Goal: Task Accomplishment & Management: Use online tool/utility

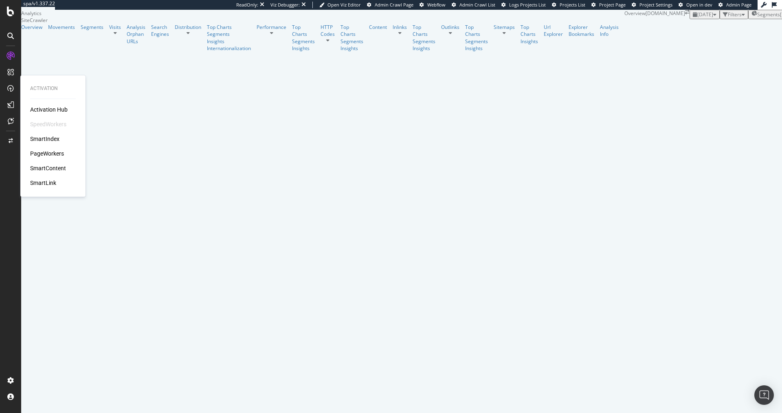
click at [44, 154] on div "PageWorkers" at bounding box center [47, 154] width 34 height 8
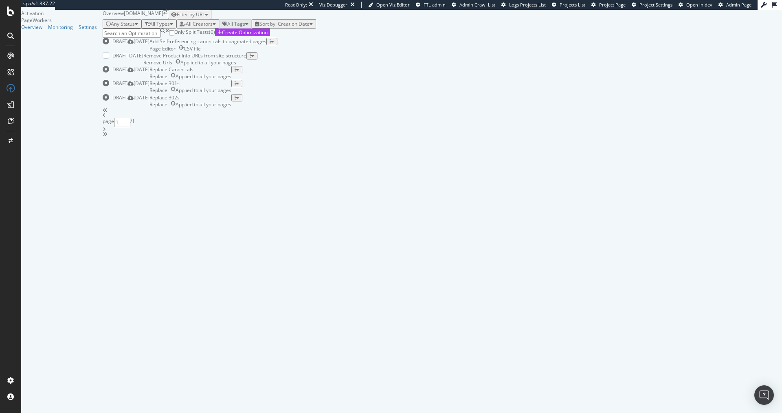
click at [247, 59] on div "Remove Product Info URLs from site structure" at bounding box center [194, 55] width 103 height 7
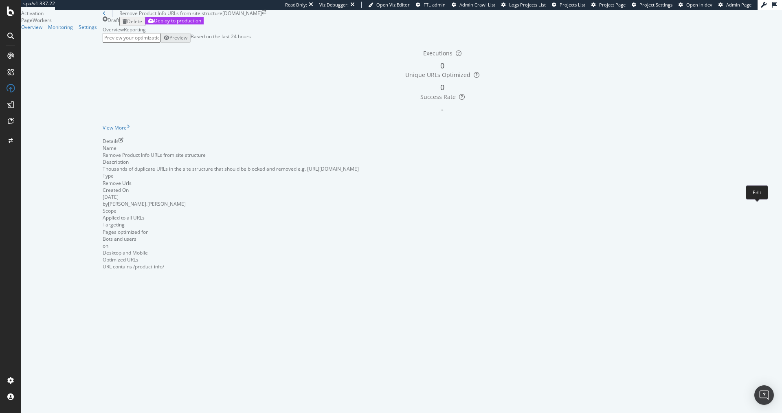
click at [123, 143] on icon "pen-to-square" at bounding box center [121, 140] width 5 height 5
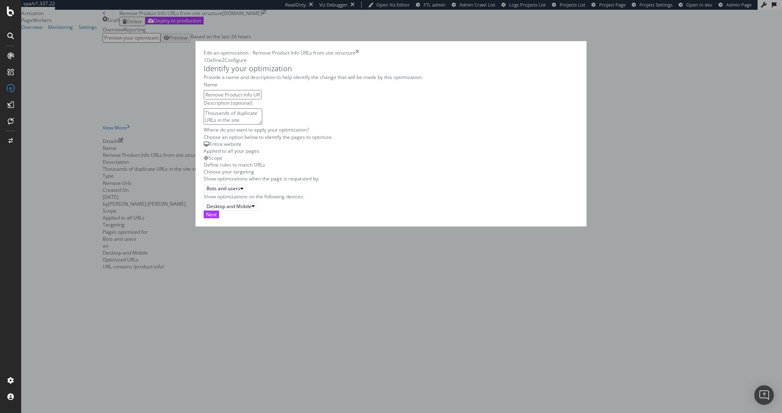
click at [359, 49] on icon "times" at bounding box center [358, 52] width 4 height 7
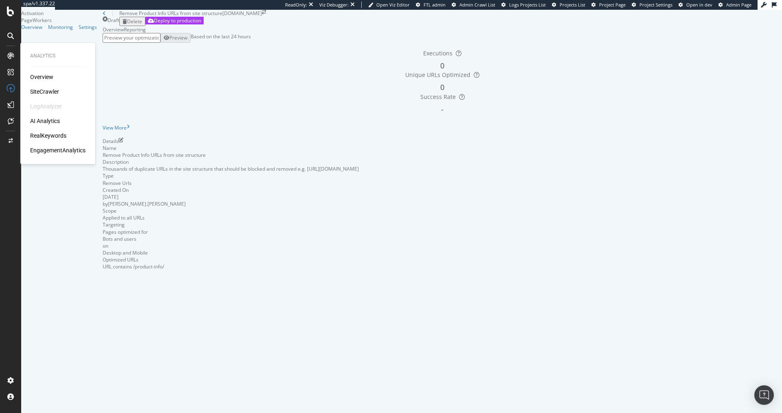
click at [56, 136] on div "RealKeywords" at bounding box center [48, 136] width 36 height 8
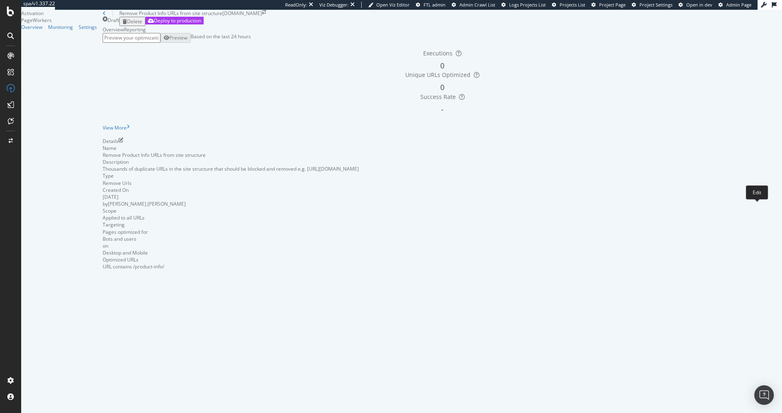
click at [123, 143] on icon "pen-to-square" at bounding box center [121, 140] width 5 height 5
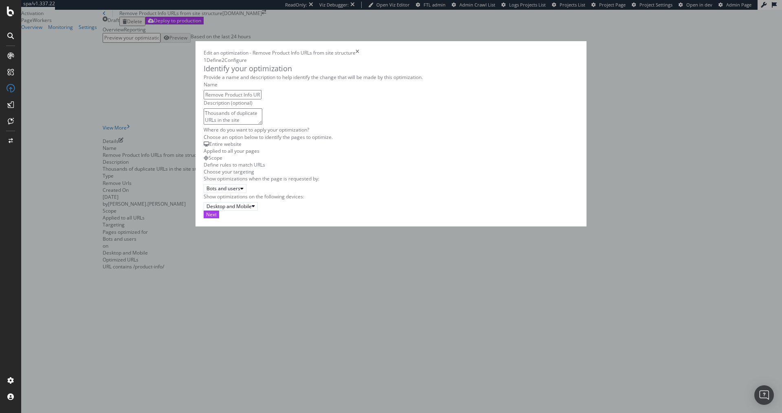
click at [258, 168] on div "Scope Define rules to match URLs" at bounding box center [391, 161] width 375 height 14
click at [261, 161] on div "Scope" at bounding box center [391, 157] width 375 height 7
click at [217, 218] on div "Next" at bounding box center [211, 214] width 11 height 7
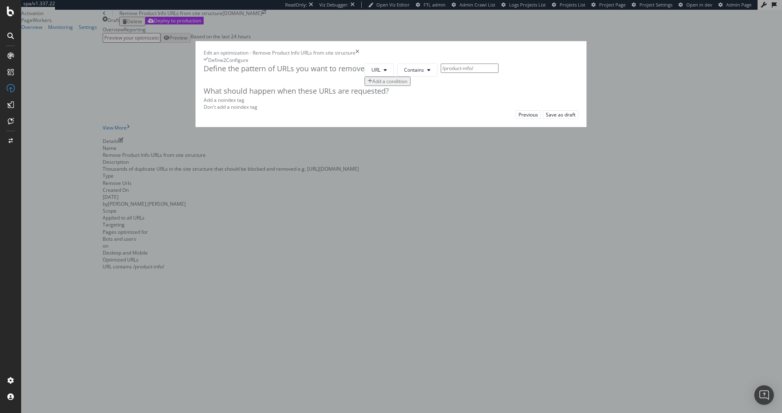
click at [373, 85] on div "Add a condition" at bounding box center [390, 81] width 35 height 7
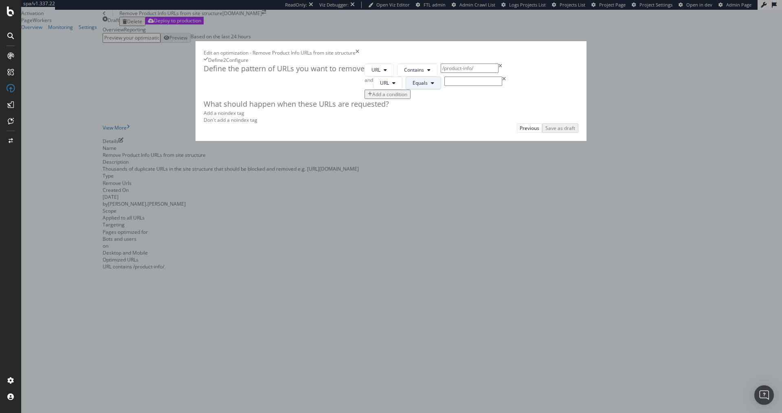
click at [413, 86] on span "Equals" at bounding box center [420, 82] width 15 height 7
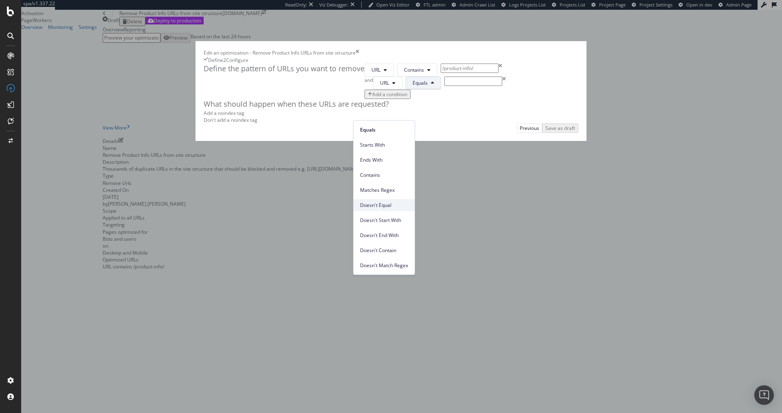
click at [384, 207] on span "Doesn't Equal" at bounding box center [384, 205] width 48 height 7
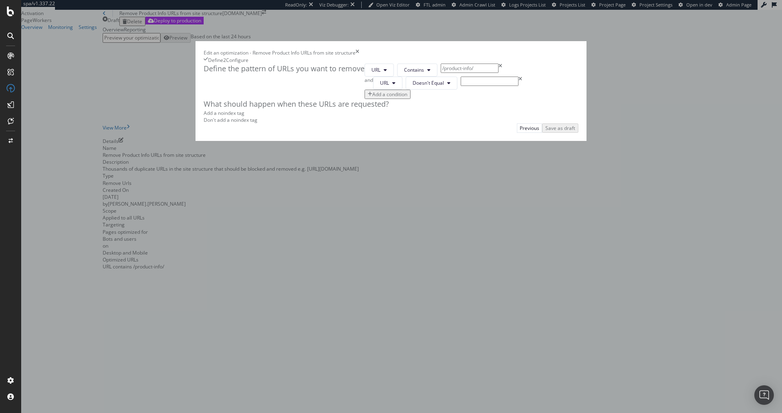
click at [461, 86] on input "modal" at bounding box center [490, 81] width 58 height 9
paste input "y'a plus qu'à !"
type input "y'a plus qu'à !"
click at [365, 90] on div "and" at bounding box center [369, 83] width 9 height 13
click at [365, 90] on div "or" at bounding box center [367, 83] width 5 height 13
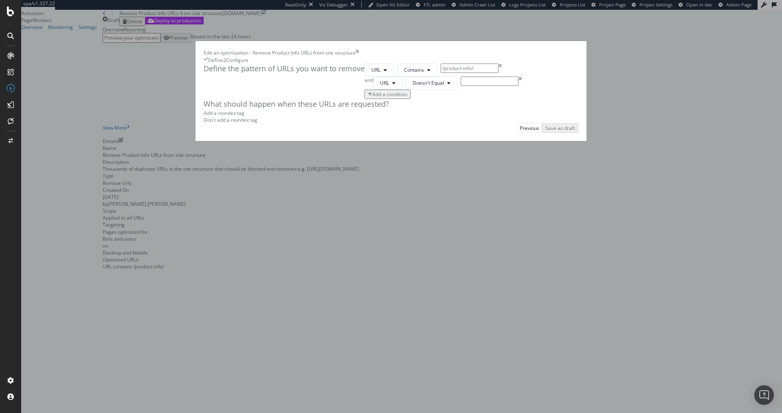
click at [461, 86] on input "modal" at bounding box center [490, 81] width 58 height 9
paste input "[URL][DOMAIN_NAME]"
type input "[URL][DOMAIN_NAME]"
click at [522, 77] on div "URL Contains /product-info/" at bounding box center [444, 70] width 158 height 13
click at [461, 86] on input "[URL][DOMAIN_NAME]" at bounding box center [490, 81] width 58 height 9
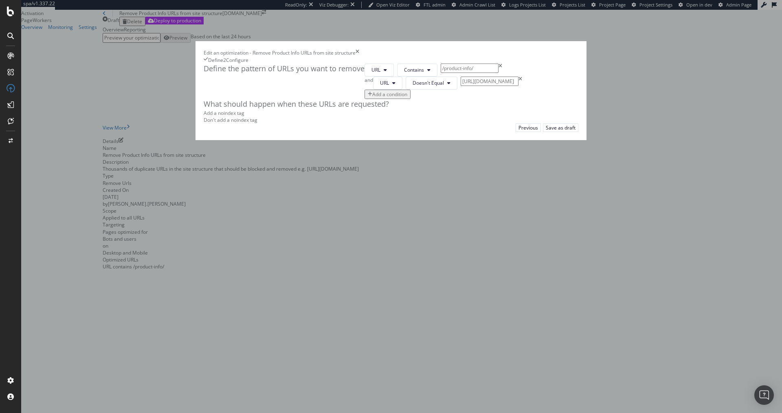
scroll to position [0, 74]
click at [519, 90] on icon "times" at bounding box center [521, 83] width 4 height 13
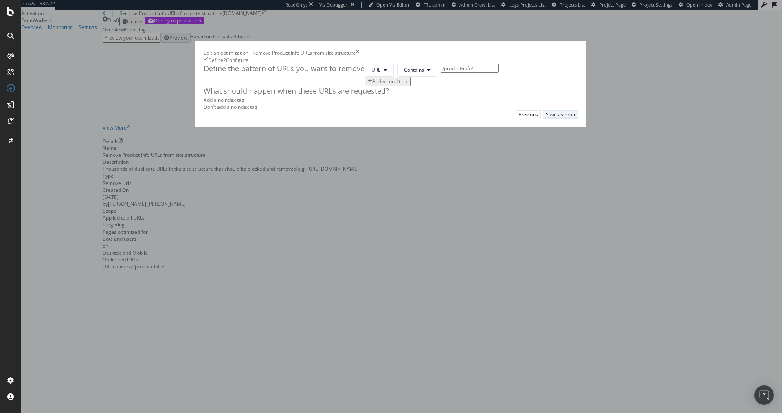
click at [576, 118] on div "Save as draft" at bounding box center [561, 114] width 30 height 7
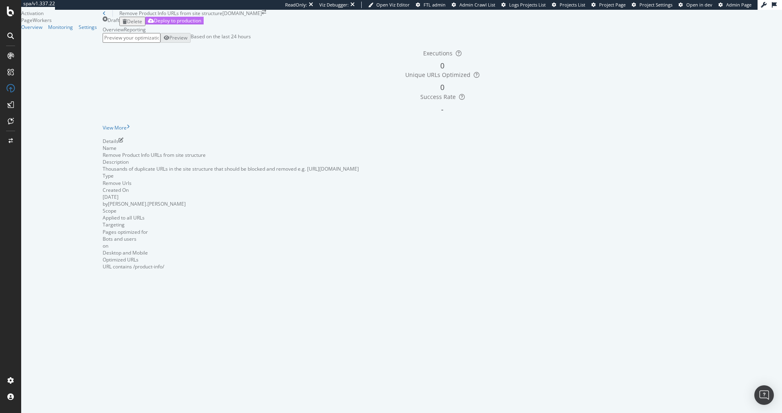
click at [201, 24] on div "Deploy to production" at bounding box center [177, 20] width 47 height 7
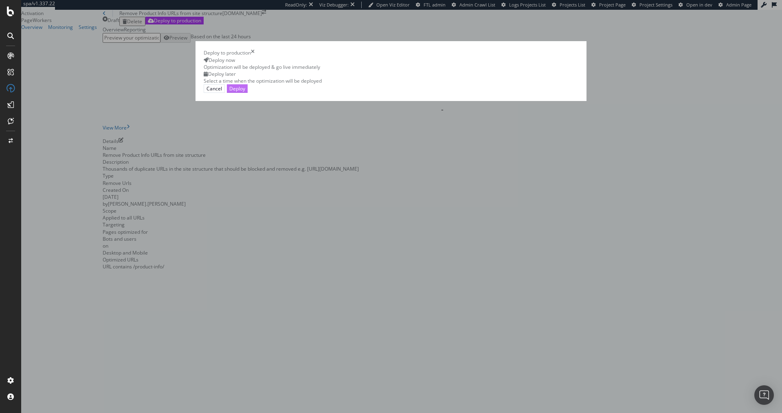
click at [245, 92] on div "Deploy" at bounding box center [237, 88] width 16 height 7
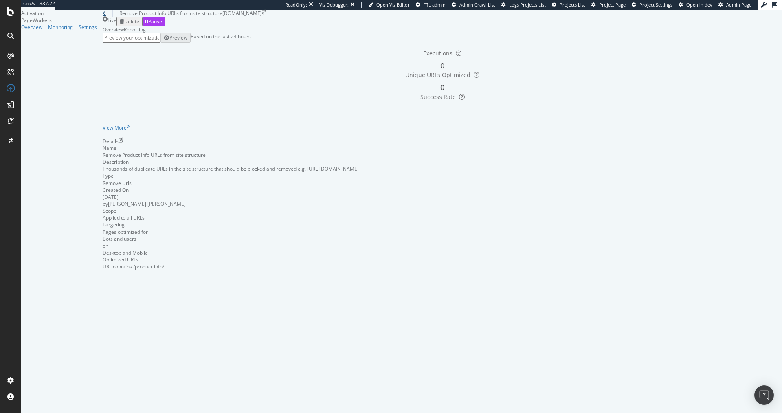
click at [103, 16] on icon at bounding box center [104, 13] width 3 height 5
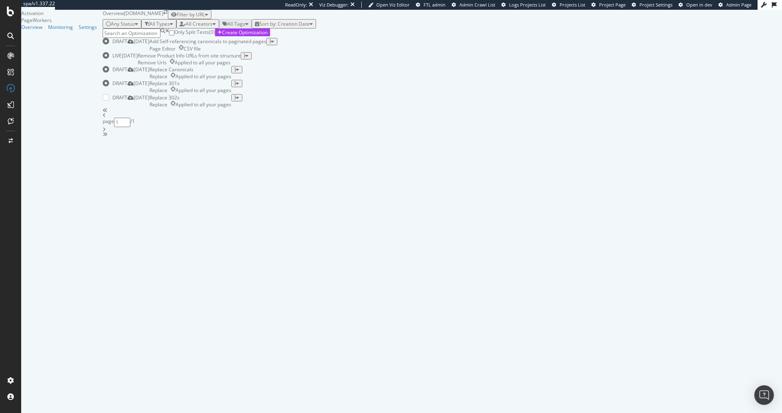
click at [230, 108] on div "Replace Applied to all your pages" at bounding box center [191, 104] width 82 height 7
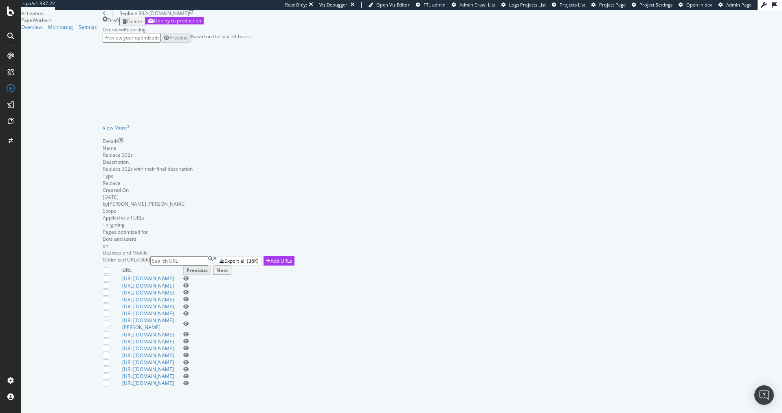
scroll to position [212, 0]
click at [189, 322] on icon "eye" at bounding box center [186, 324] width 6 height 5
click at [123, 143] on icon "pen-to-square" at bounding box center [121, 140] width 5 height 5
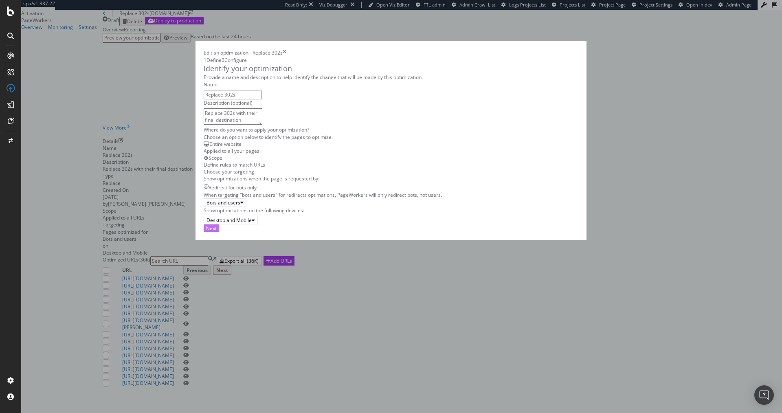
click at [217, 232] on div "Next" at bounding box center [211, 228] width 11 height 7
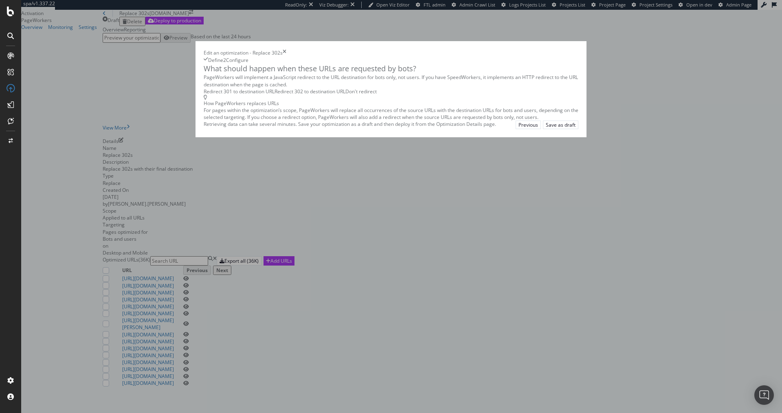
click at [204, 57] on div "Define" at bounding box center [214, 60] width 20 height 7
click at [576, 128] on div "Save as draft" at bounding box center [561, 124] width 30 height 7
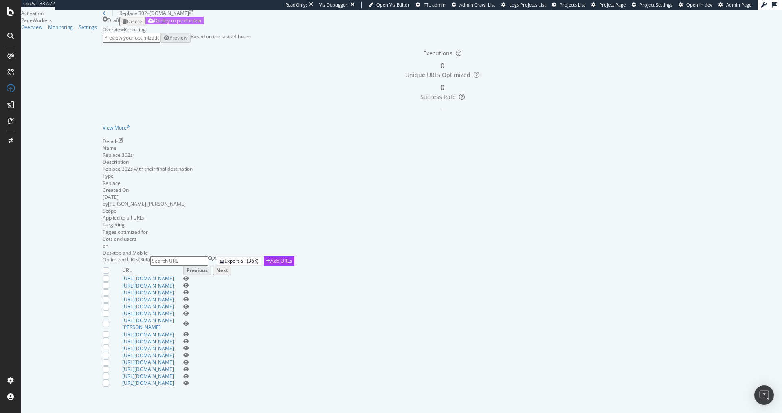
click at [201, 24] on div "Deploy to production" at bounding box center [177, 20] width 47 height 7
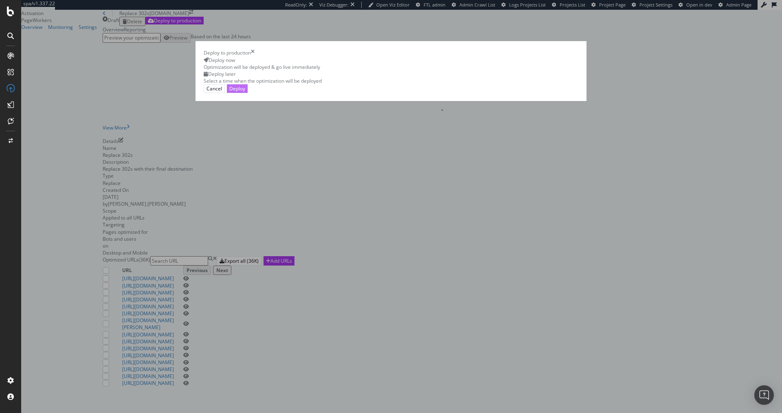
click at [245, 93] on div "Deploy" at bounding box center [237, 89] width 16 height 8
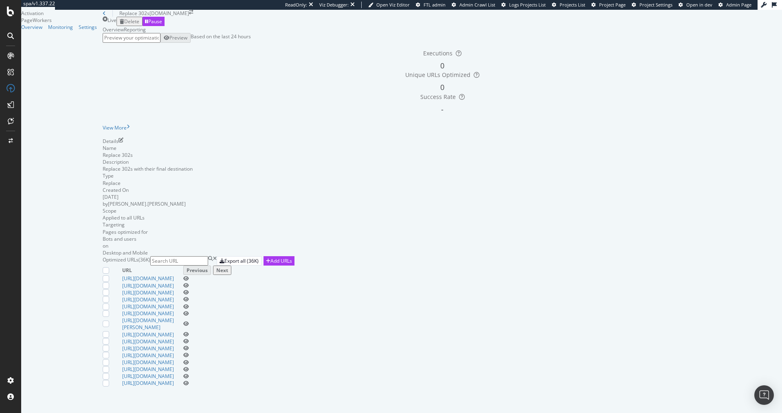
click at [392, 33] on div "Overview Reporting" at bounding box center [443, 29] width 680 height 7
click at [103, 17] on div "Replace 302s" at bounding box center [126, 13] width 47 height 7
click at [103, 16] on icon at bounding box center [104, 13] width 3 height 5
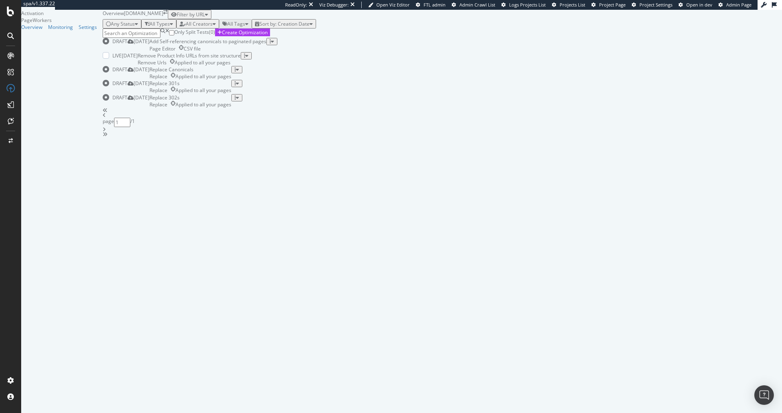
click at [241, 66] on div "Remove Urls Applied to all your pages" at bounding box center [189, 62] width 103 height 7
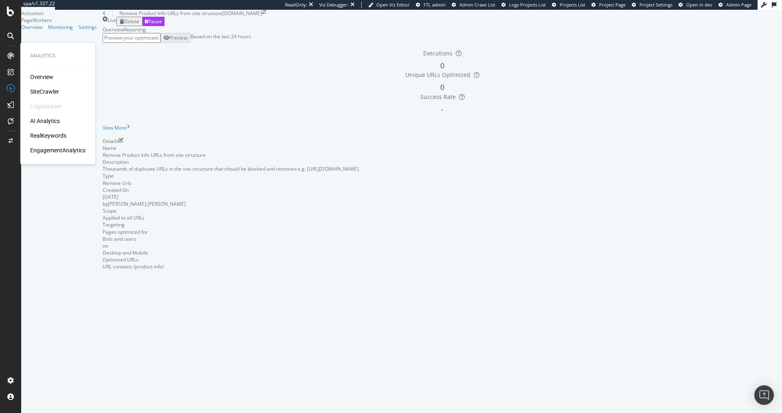
click at [41, 92] on div "SiteCrawler" at bounding box center [44, 92] width 29 height 8
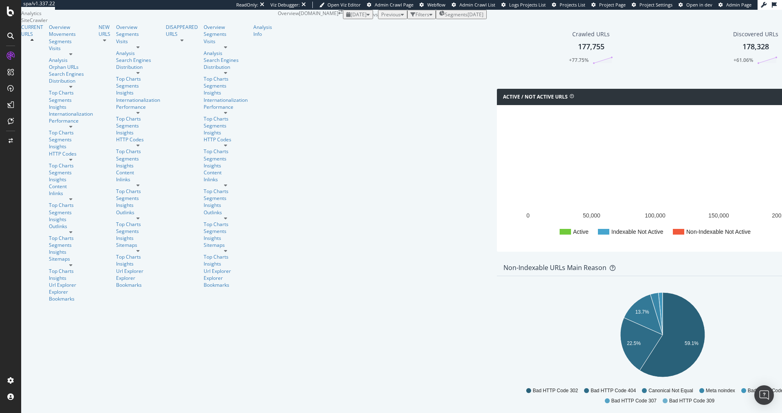
scroll to position [332, 0]
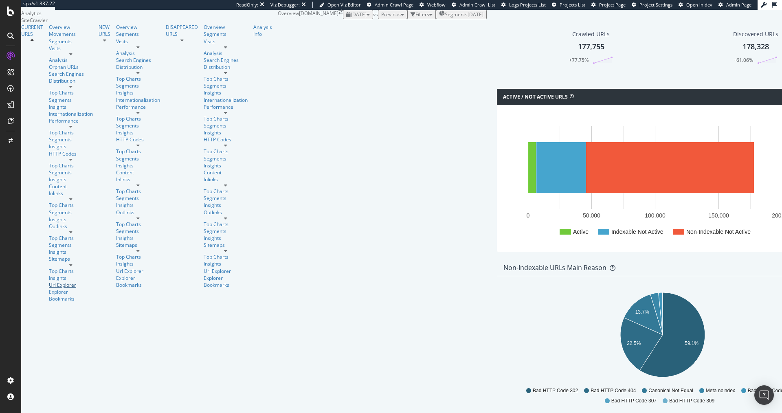
click at [49, 282] on div "Url Explorer" at bounding box center [71, 285] width 44 height 7
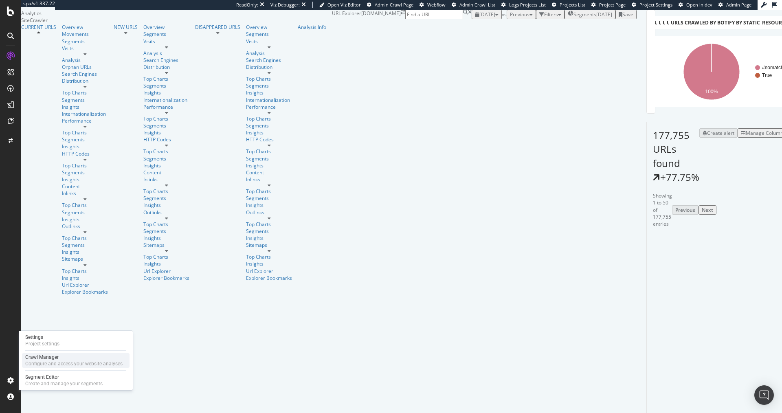
click at [49, 361] on div "Configure and access your website analyses" at bounding box center [73, 364] width 97 height 7
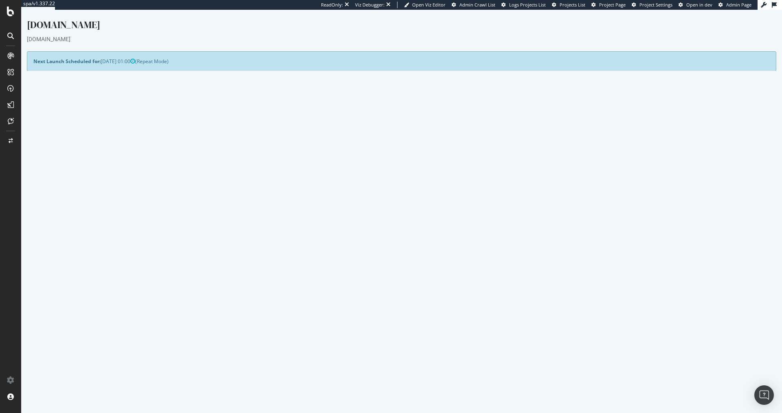
click at [570, 202] on link "Watch Live Stats" at bounding box center [591, 203] width 55 height 13
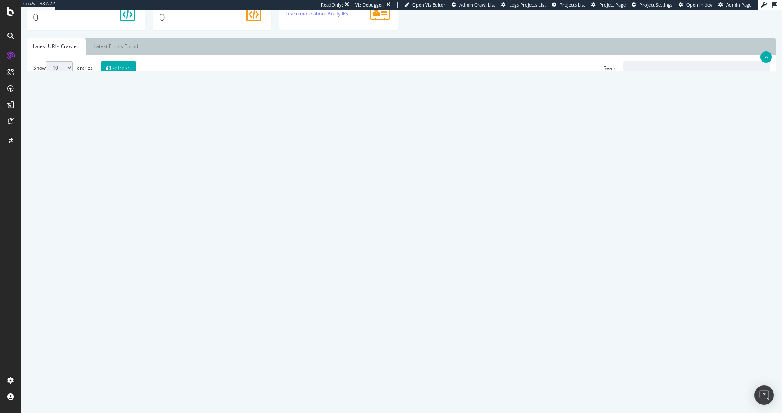
scroll to position [292, 0]
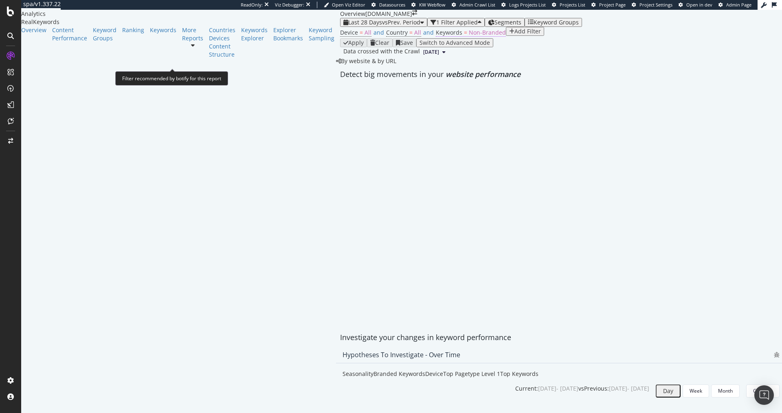
click at [469, 36] on span "Non-Branded" at bounding box center [487, 33] width 37 height 8
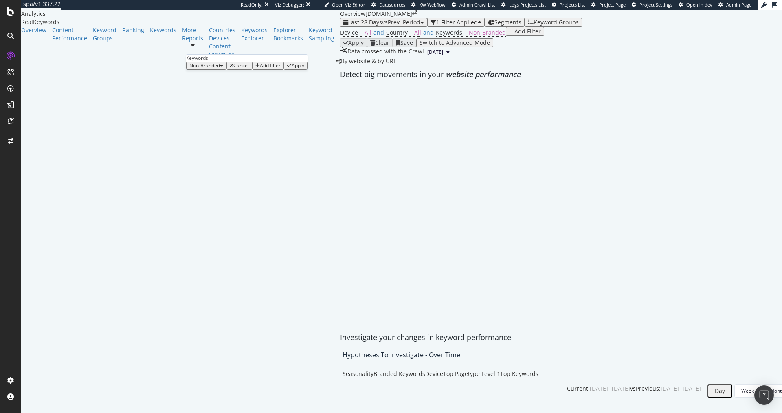
click at [220, 69] on span "Non-Branded" at bounding box center [205, 65] width 31 height 7
click at [218, 154] on span "All" at bounding box center [241, 157] width 83 height 7
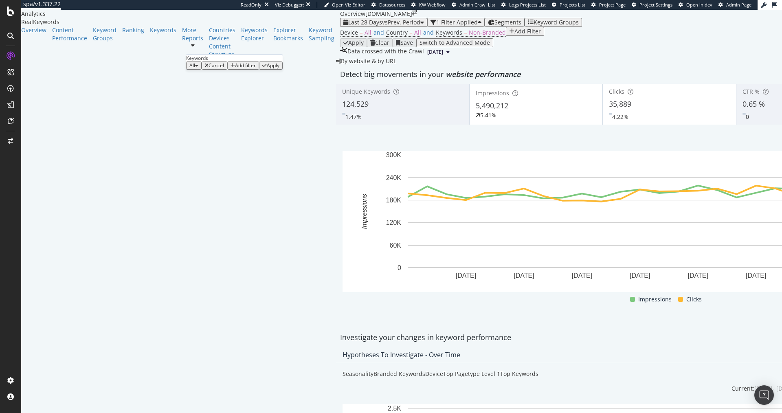
click at [277, 68] on div "Apply" at bounding box center [273, 66] width 13 height 6
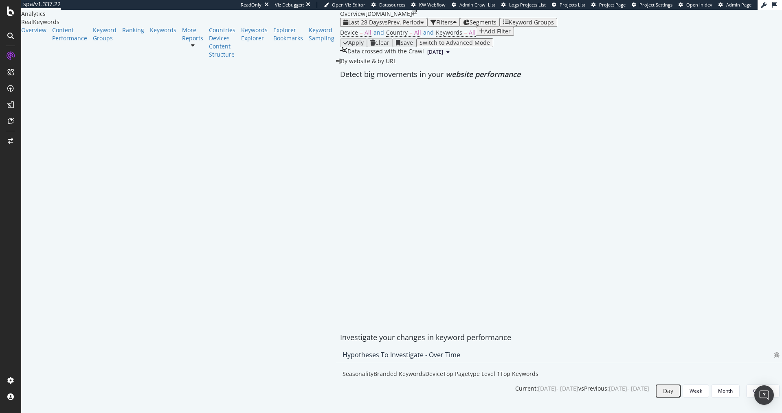
click at [485, 35] on div "Add Filter" at bounding box center [498, 31] width 26 height 7
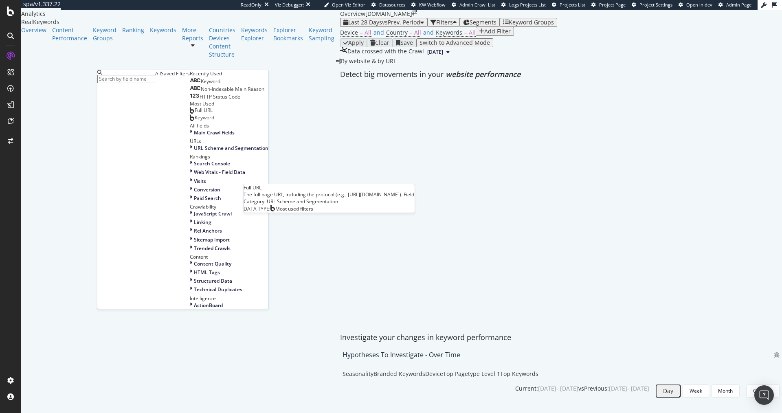
click at [195, 114] on span "Full URL" at bounding box center [204, 110] width 18 height 7
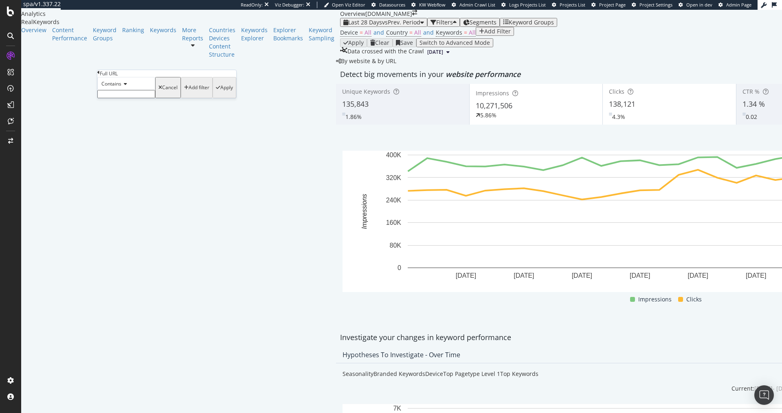
click at [126, 98] on input "text" at bounding box center [126, 94] width 58 height 8
type input "/product-info/"
click at [216, 93] on div "button" at bounding box center [218, 90] width 4 height 5
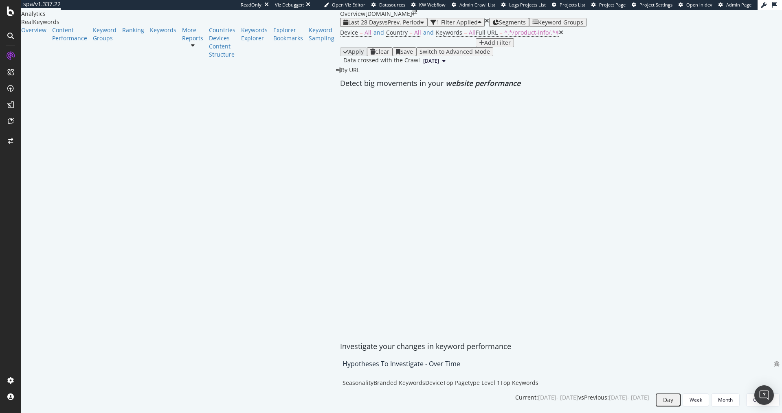
click at [499, 26] on span "Segments" at bounding box center [512, 22] width 27 height 8
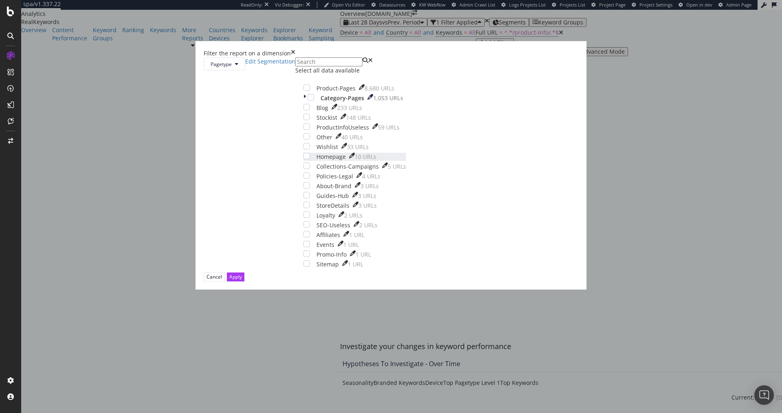
scroll to position [36, 0]
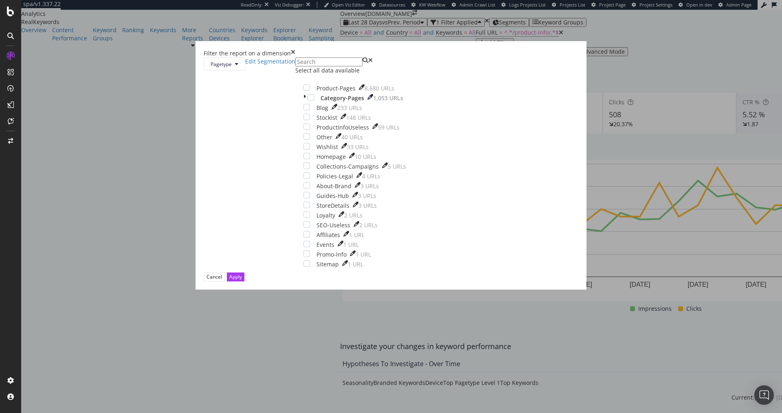
click at [474, 38] on div "Filter the report on a dimension Pagetype Edit Segmentation Select all data ava…" at bounding box center [391, 206] width 782 height 413
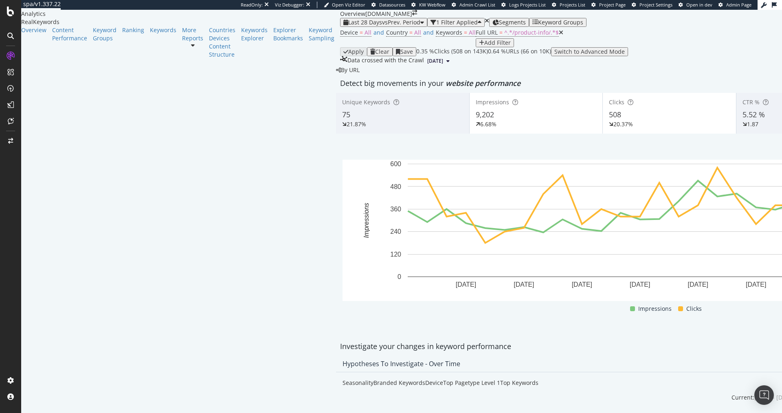
scroll to position [697, 0]
click at [241, 42] on div "Keywords Explorer" at bounding box center [254, 34] width 26 height 16
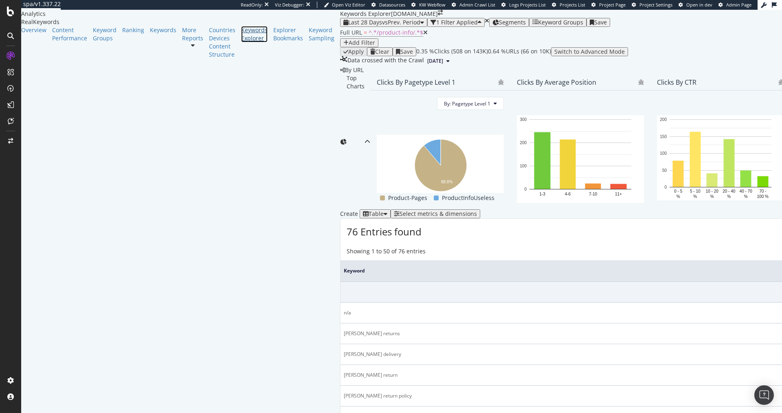
scroll to position [192, 0]
click at [477, 211] on div "Select metrics & dimensions" at bounding box center [438, 214] width 77 height 7
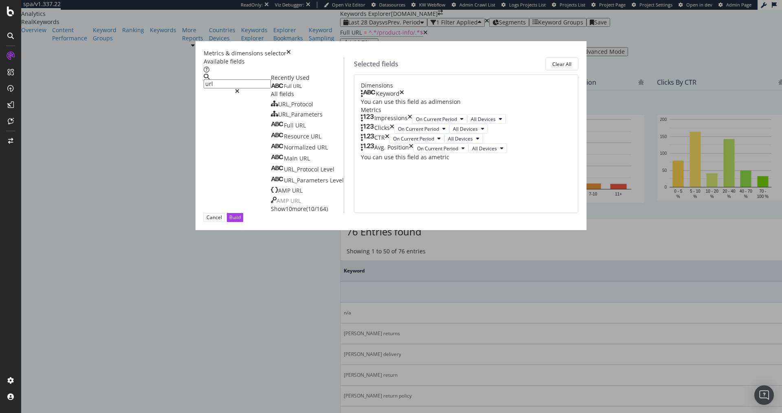
type input "url"
click at [273, 90] on div "Full URL" at bounding box center [286, 86] width 31 height 7
click at [243, 222] on button "Build" at bounding box center [235, 217] width 16 height 9
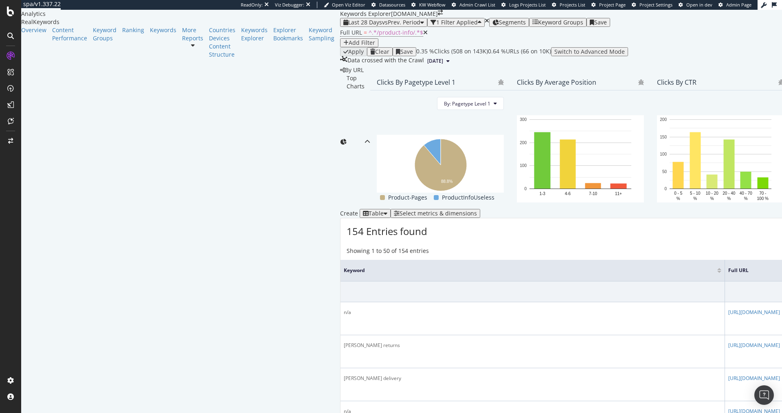
scroll to position [341, 0]
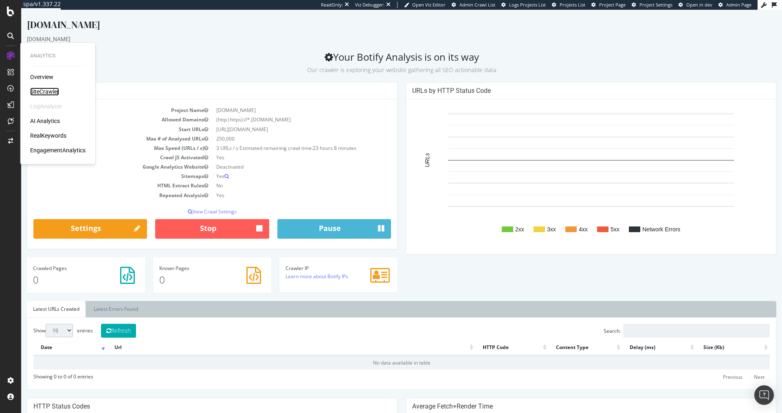
click at [39, 88] on div "SiteCrawler" at bounding box center [44, 92] width 29 height 8
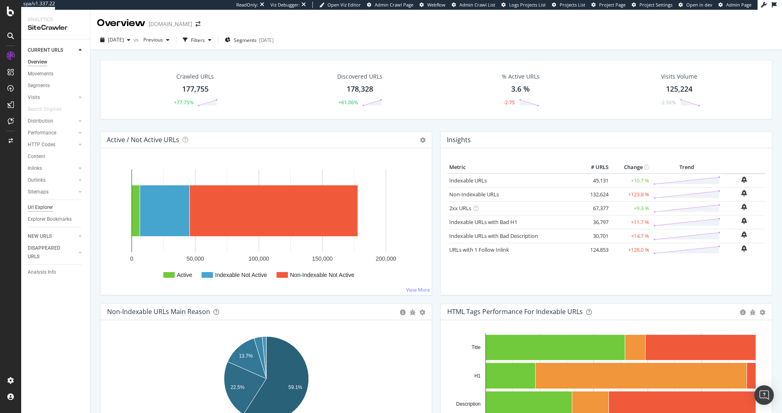
click at [44, 207] on div "Url Explorer" at bounding box center [40, 207] width 25 height 9
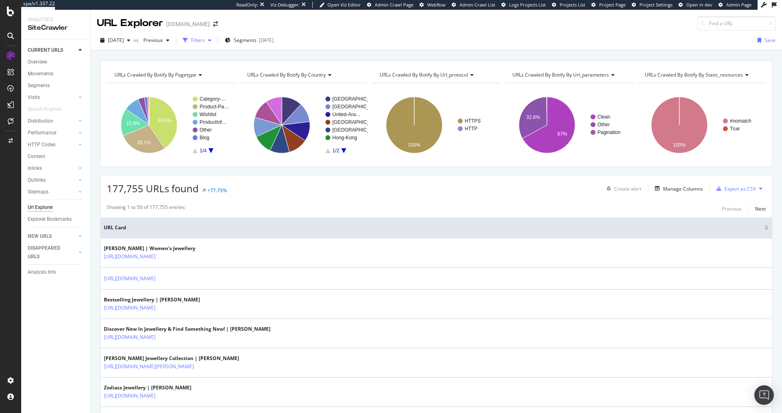
click at [205, 41] on div "Filters" at bounding box center [198, 40] width 14 height 7
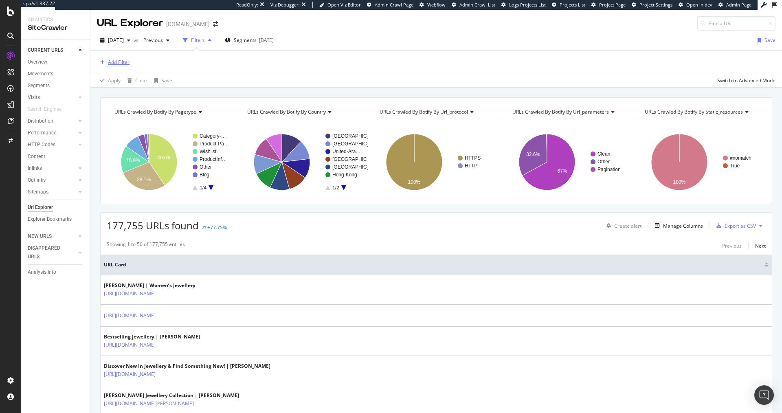
click at [125, 62] on div "Add Filter" at bounding box center [119, 62] width 22 height 7
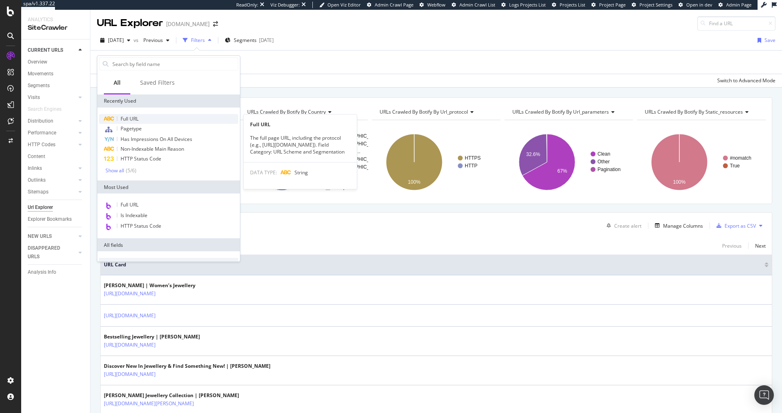
click at [135, 117] on span "Full URL" at bounding box center [130, 118] width 18 height 7
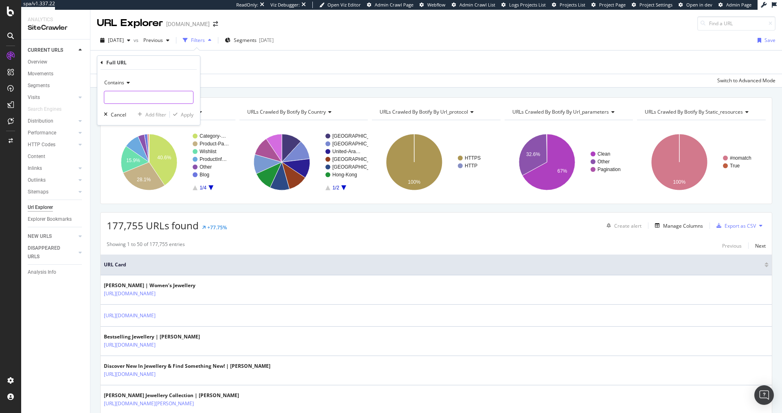
click at [145, 101] on input "text" at bounding box center [148, 97] width 89 height 13
type input "/product-info/"
click at [192, 112] on div "Apply" at bounding box center [187, 114] width 13 height 7
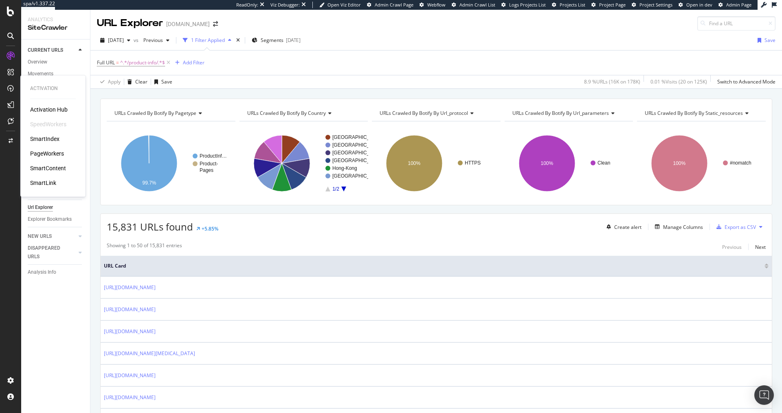
click at [50, 150] on div "PageWorkers" at bounding box center [47, 154] width 34 height 8
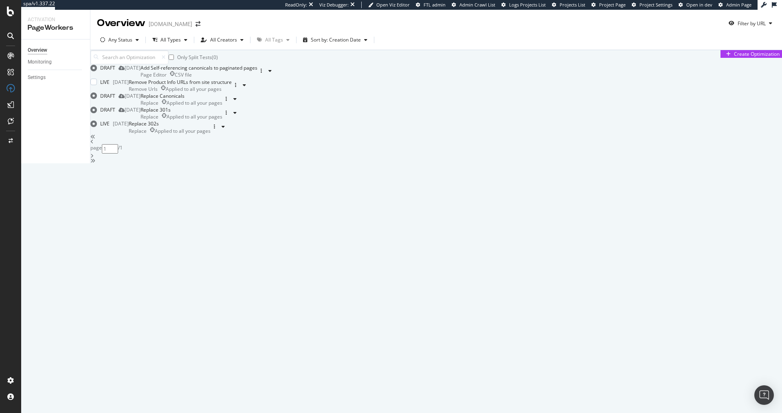
click at [232, 86] on div "Remove Product Info URLs from site structure" at bounding box center [180, 82] width 103 height 7
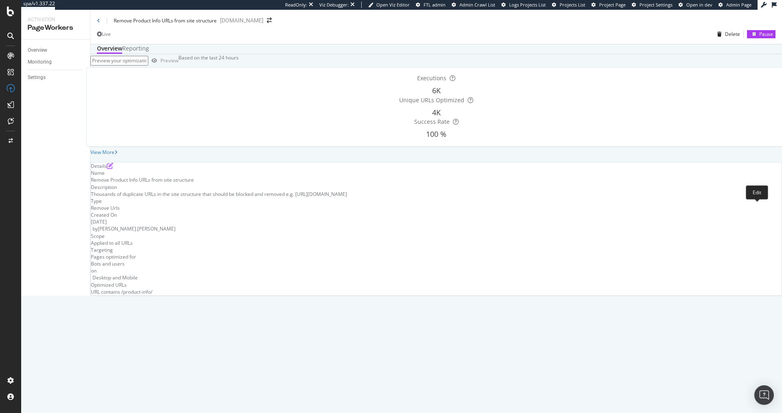
click at [113, 169] on icon "pen-to-square" at bounding box center [110, 166] width 7 height 7
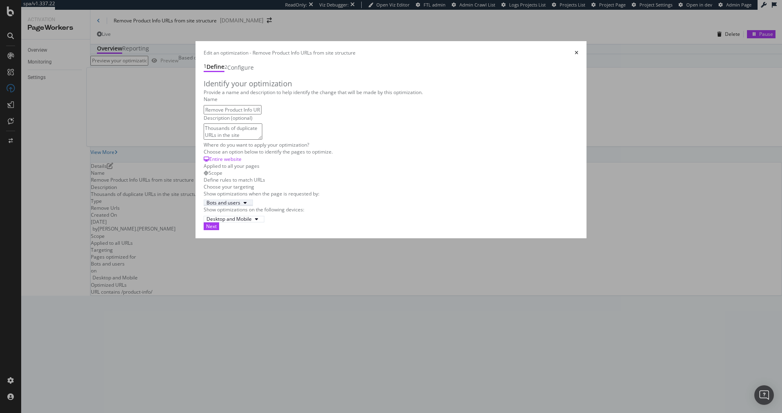
click at [207, 205] on div "Bots and users" at bounding box center [224, 203] width 34 height 5
click at [170, 303] on div "Bots only" at bounding box center [164, 299] width 34 height 7
click at [219, 230] on button "Next" at bounding box center [211, 227] width 15 height 8
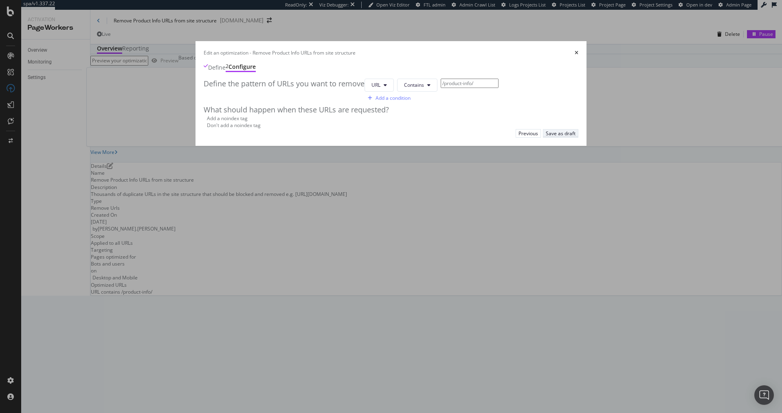
click at [576, 137] on div "Save as draft" at bounding box center [561, 133] width 30 height 7
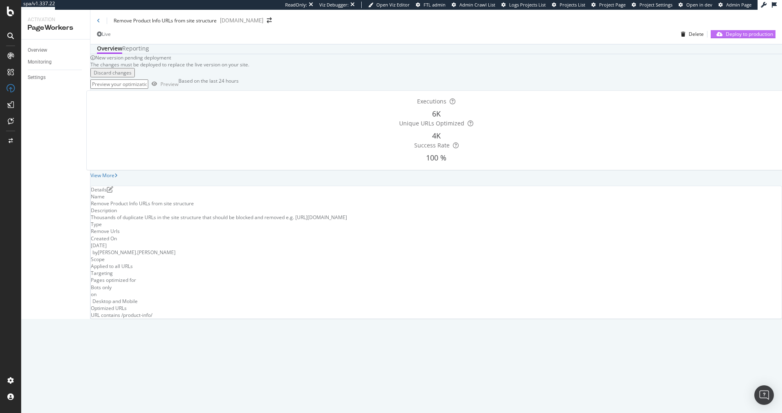
click at [725, 37] on div "Deploy to production" at bounding box center [744, 34] width 60 height 7
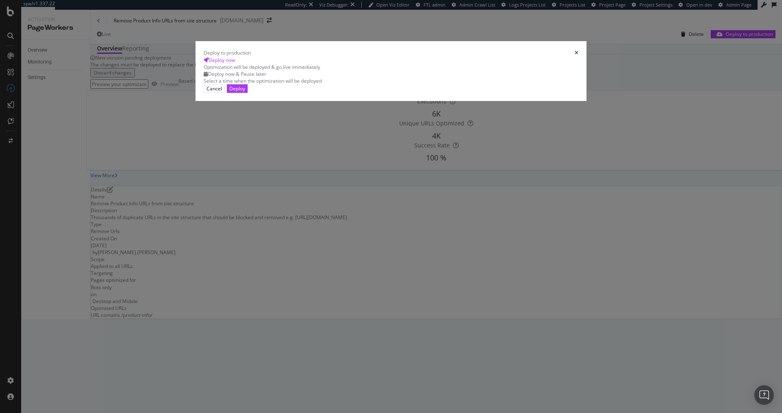
click at [575, 55] on icon "times" at bounding box center [577, 53] width 4 height 5
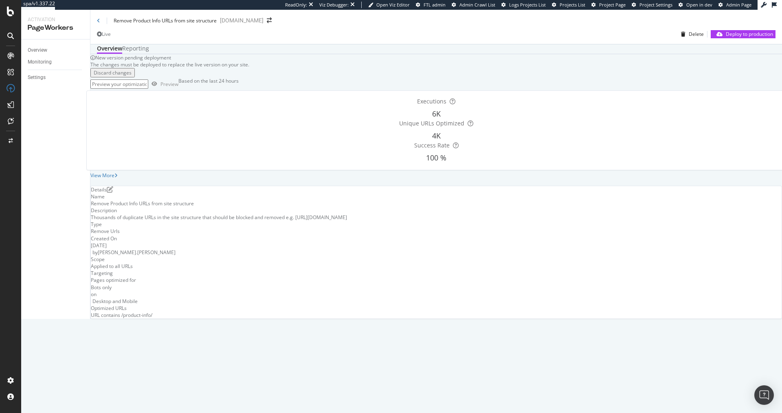
click at [111, 37] on div "Live" at bounding box center [106, 34] width 9 height 7
click at [95, 23] on div "Remove Product Info URLs from site structure monicavinader.com" at bounding box center [436, 17] width 692 height 15
click at [99, 23] on icon at bounding box center [98, 20] width 3 height 5
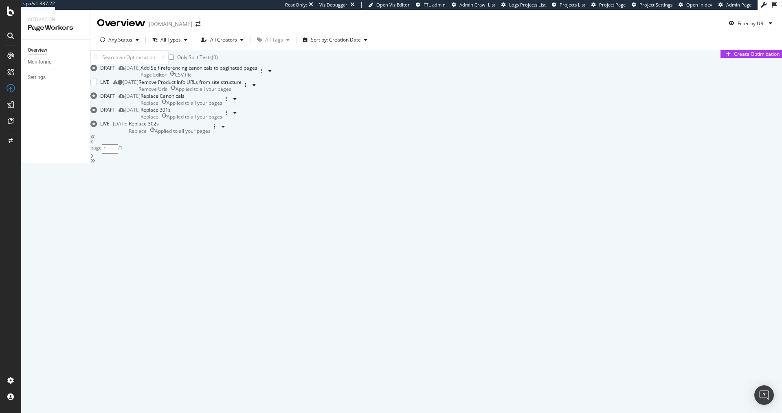
click at [231, 86] on div "Remove Product Info URLs from site structure" at bounding box center [190, 82] width 103 height 7
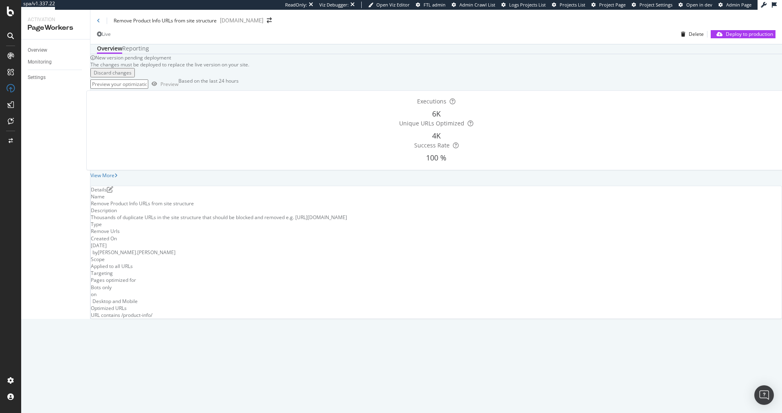
click at [135, 77] on button "Discard changes" at bounding box center [112, 72] width 44 height 9
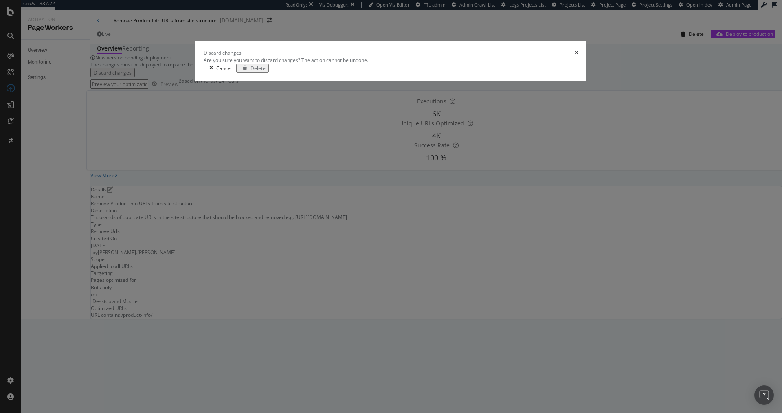
click at [266, 72] on div "Delete" at bounding box center [258, 68] width 15 height 7
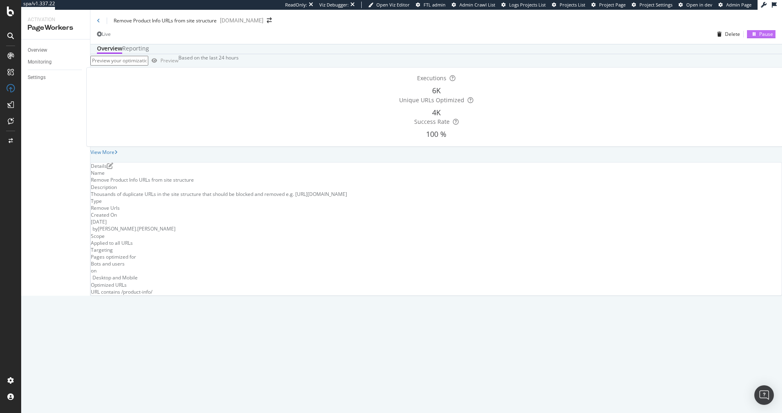
click at [760, 36] on div "Pause" at bounding box center [767, 34] width 14 height 7
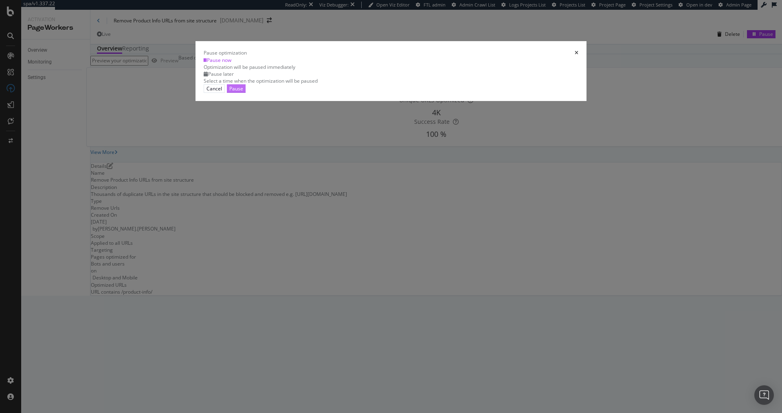
click at [243, 92] on div "Pause" at bounding box center [236, 88] width 14 height 7
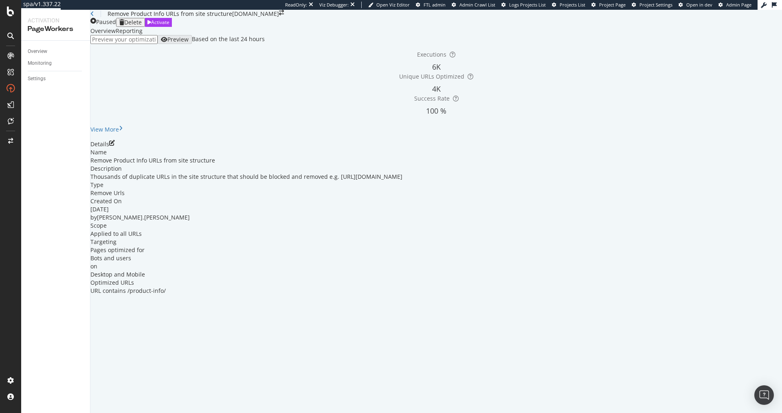
click at [145, 44] on input "url" at bounding box center [123, 39] width 67 height 9
paste input "[URL][DOMAIN_NAME]"
type input "[URL][DOMAIN_NAME]"
click at [189, 43] on div "Preview" at bounding box center [178, 39] width 21 height 7
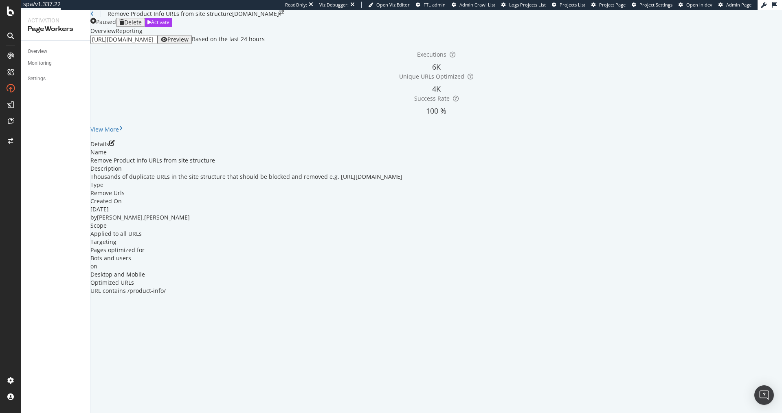
scroll to position [0, 0]
click at [189, 43] on div "Preview" at bounding box center [178, 39] width 21 height 7
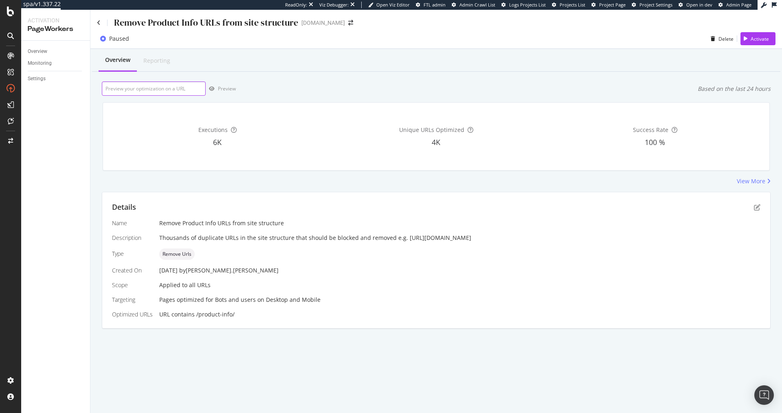
click at [157, 91] on input "url" at bounding box center [154, 89] width 104 height 14
paste input "https://www.monicavinader.com/triple-beaded-choker-necklace-adjustable-35-41cm-…"
type input "https://www.monicavinader.com/triple-beaded-choker-necklace-adjustable-35-41cm-…"
click at [225, 85] on div "Preview" at bounding box center [221, 89] width 30 height 12
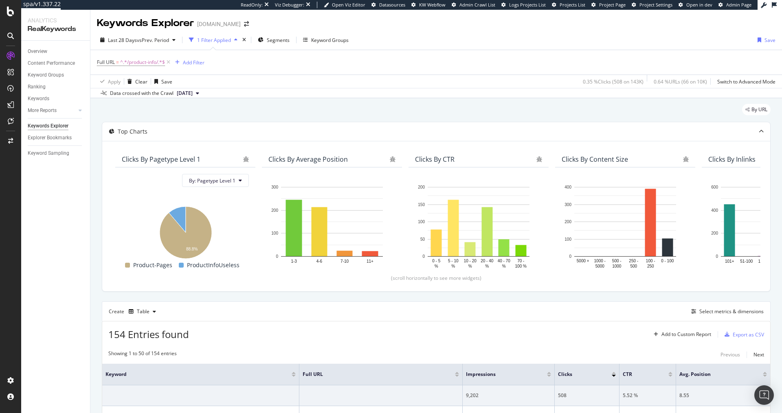
scroll to position [287, 0]
